Goal: Ask a question

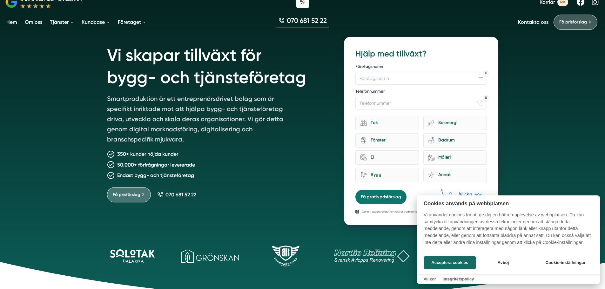
scroll to position [64, 0]
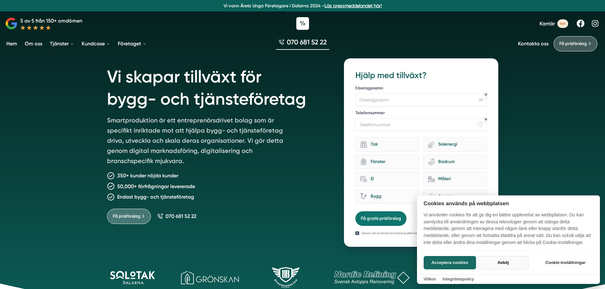
click at [494, 261] on button "Avböj" at bounding box center [503, 262] width 50 height 13
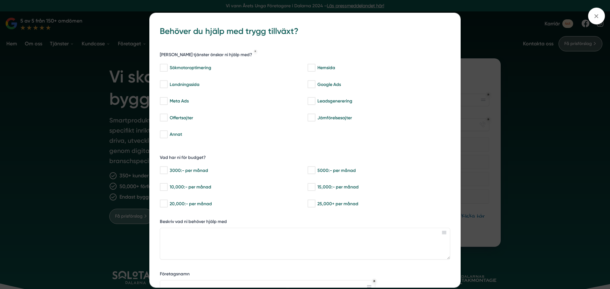
click at [118, 157] on div "bbc9b822-b2c6-488a-ab3e-9a2d59e49c7c Behöver du hjälp med trygg tillväxt? [PERS…" at bounding box center [305, 144] width 610 height 289
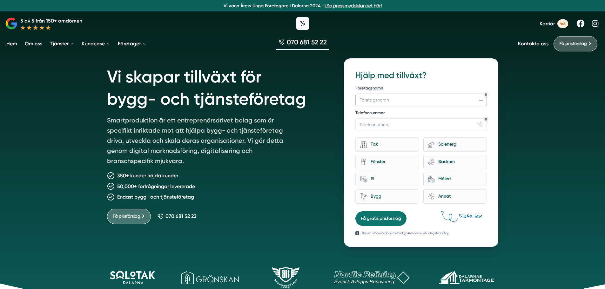
click at [400, 96] on input "Företagsnamn" at bounding box center [420, 100] width 131 height 13
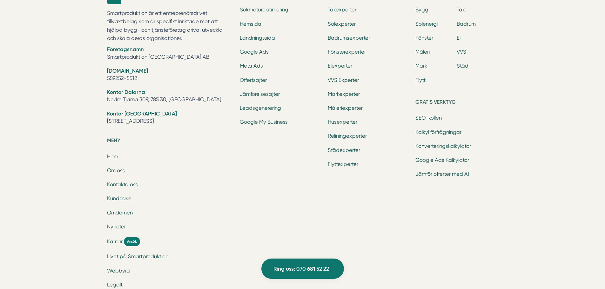
scroll to position [2032, 0]
